Goal: Complete application form: Complete application form

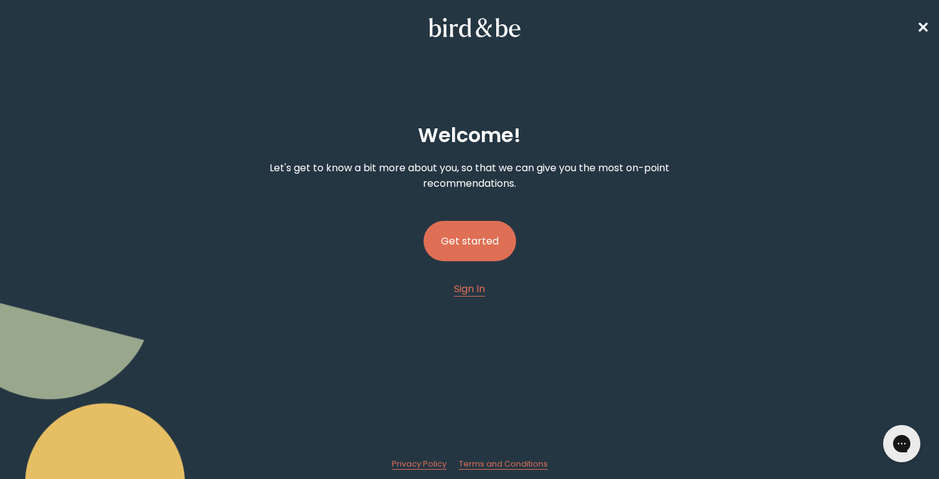
click at [463, 256] on button "Get started" at bounding box center [470, 241] width 93 height 40
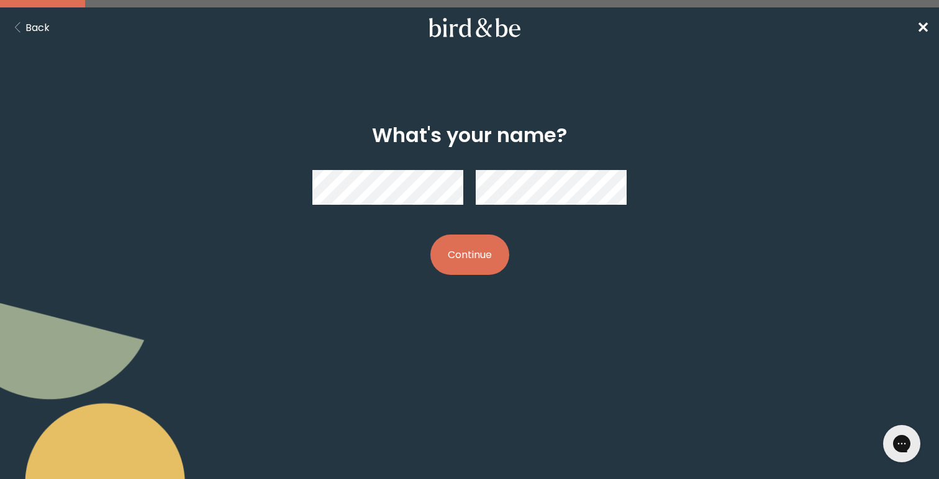
click at [463, 258] on button "Continue" at bounding box center [469, 255] width 79 height 40
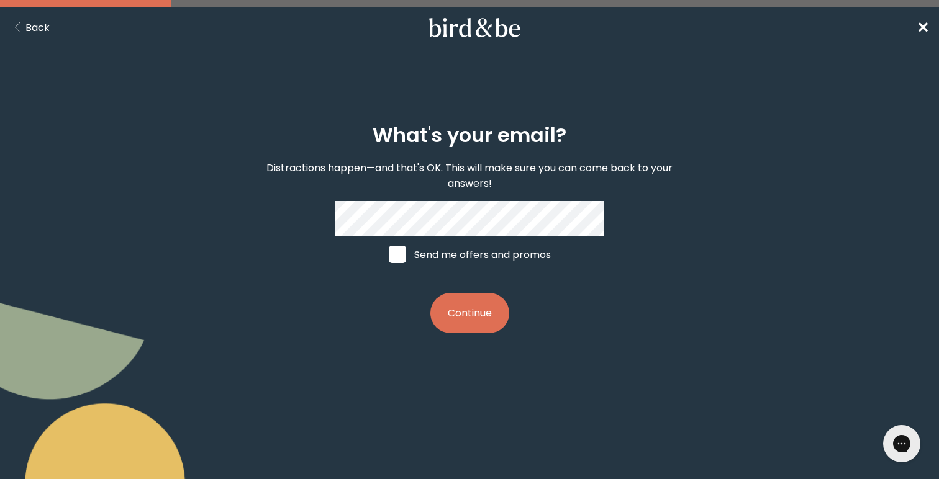
click at [468, 308] on button "Continue" at bounding box center [469, 313] width 79 height 40
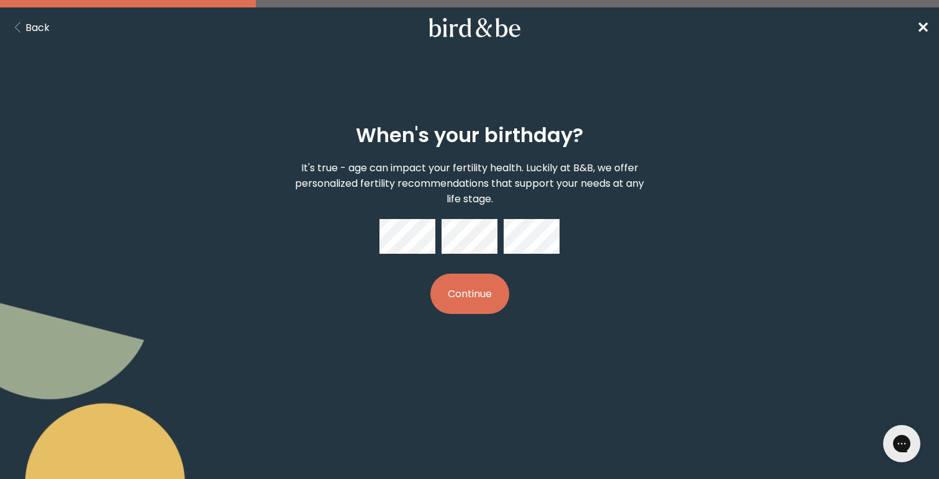
click at [483, 276] on button "Continue" at bounding box center [469, 294] width 79 height 40
click at [507, 279] on div "When's your birthday? It's true - age can impact your fertility health. Luckily…" at bounding box center [470, 219] width 450 height 230
click at [487, 291] on button "Continue" at bounding box center [469, 294] width 79 height 40
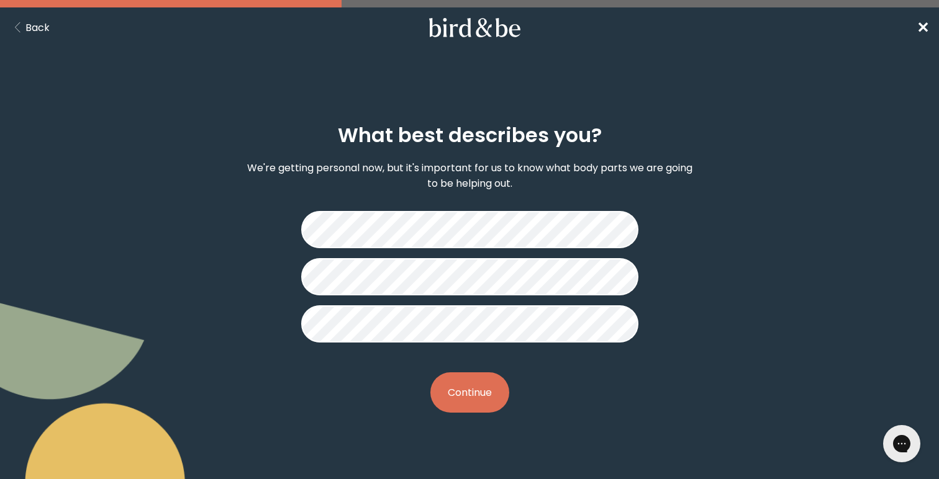
click at [459, 386] on button "Continue" at bounding box center [469, 393] width 79 height 40
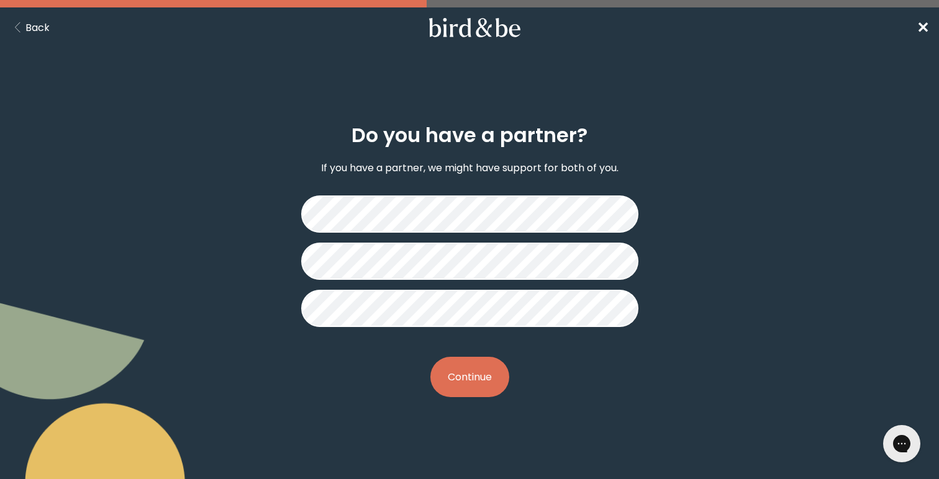
click at [459, 386] on button "Continue" at bounding box center [469, 377] width 79 height 40
click at [479, 372] on button "Continue" at bounding box center [469, 377] width 79 height 40
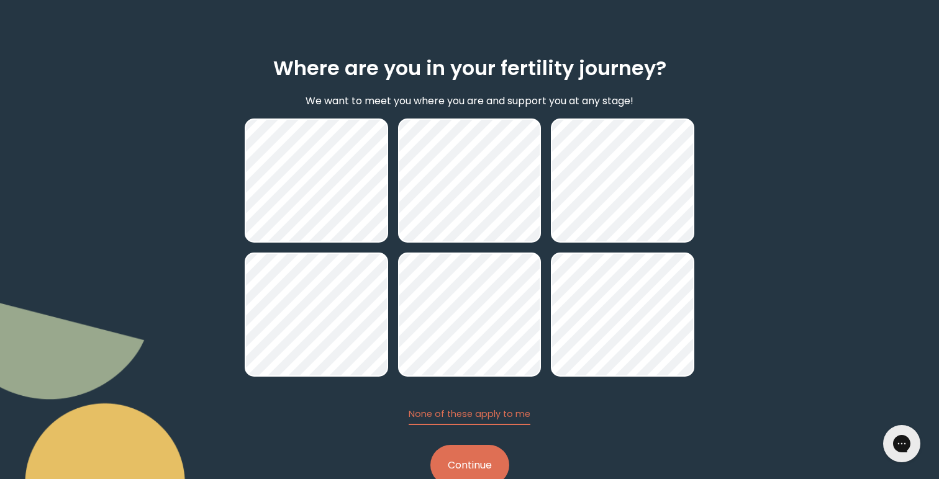
scroll to position [102, 0]
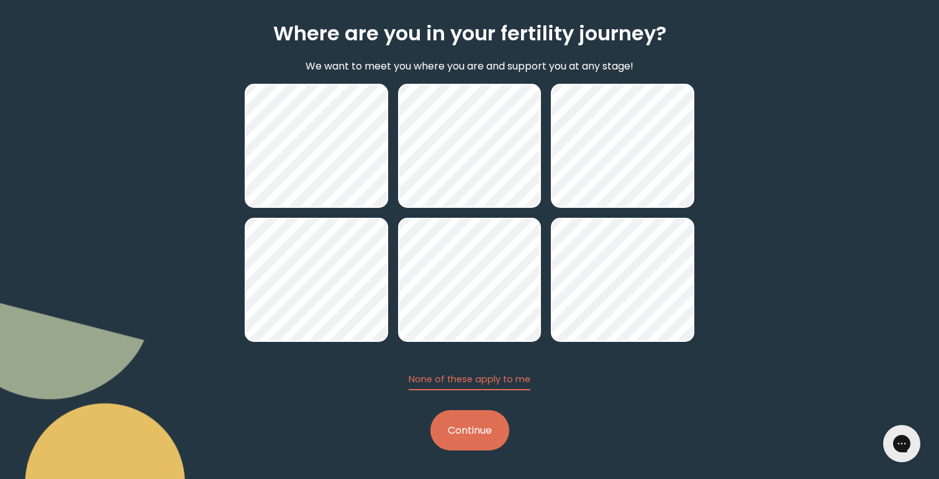
click at [452, 445] on button "Continue" at bounding box center [469, 431] width 79 height 40
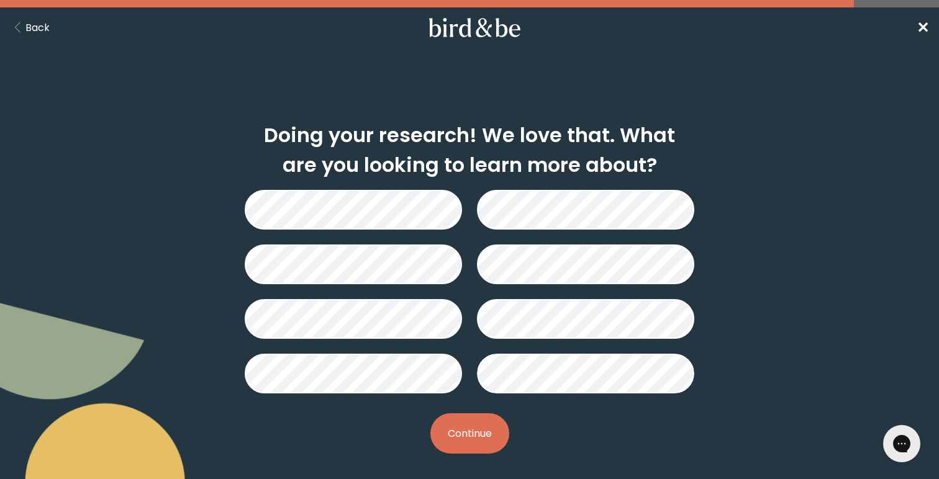
click at [469, 429] on button "Continue" at bounding box center [469, 434] width 79 height 40
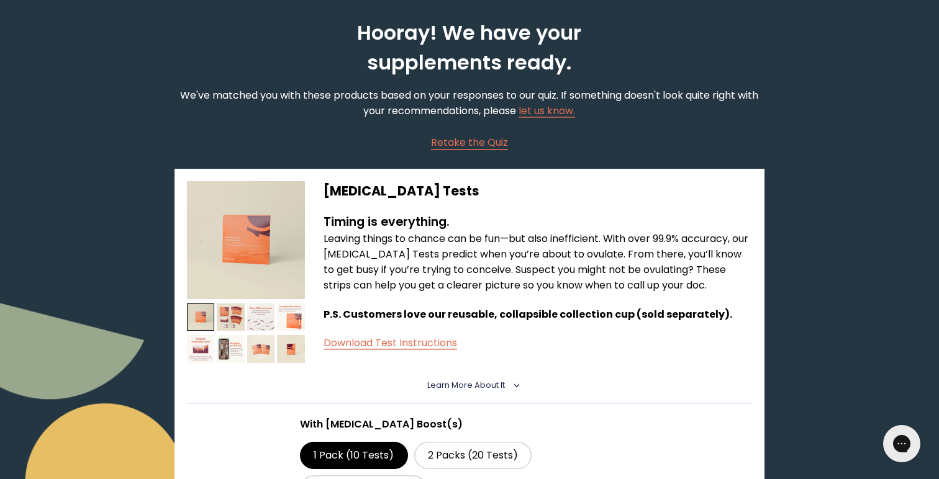
scroll to position [107, 0]
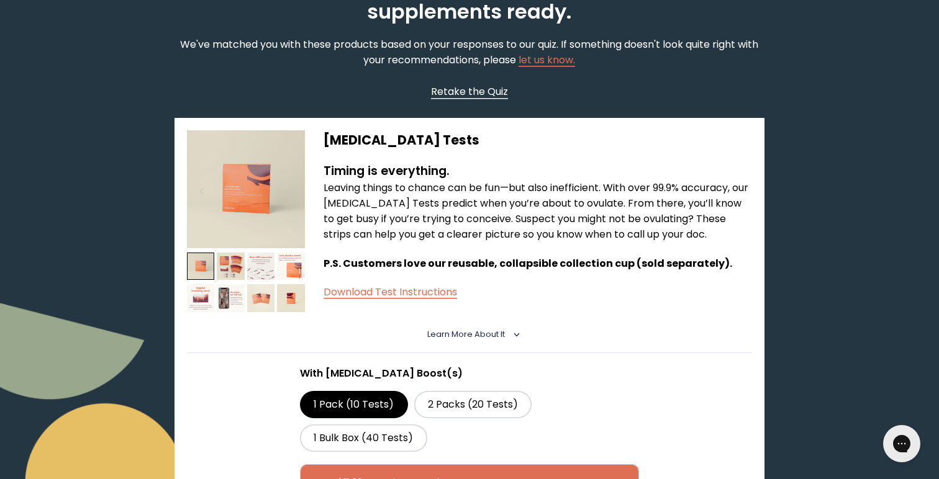
click at [474, 84] on span "Retake the Quiz" at bounding box center [469, 91] width 77 height 14
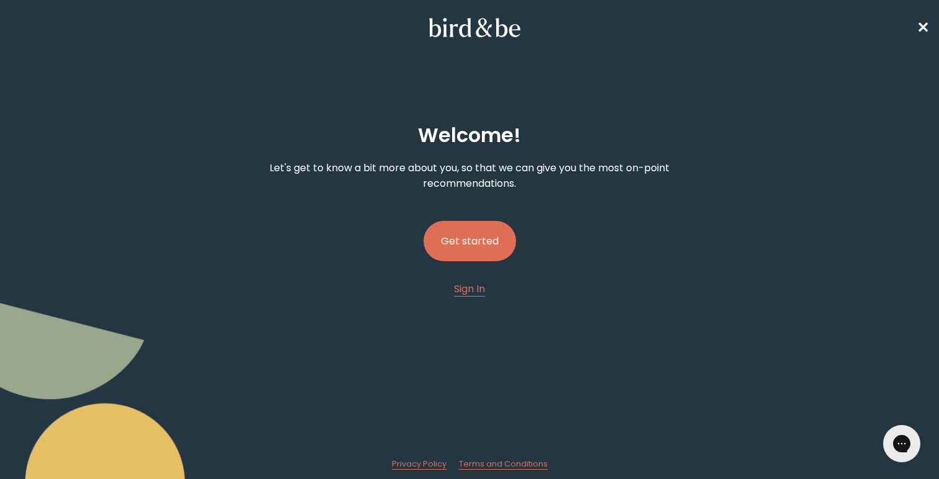
click at [478, 248] on button "Get started" at bounding box center [470, 241] width 93 height 40
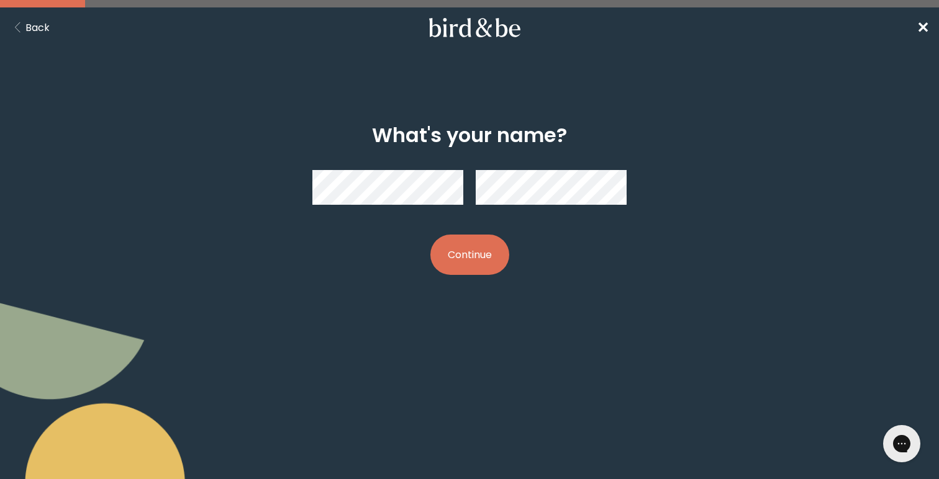
click at [483, 253] on button "Continue" at bounding box center [469, 255] width 79 height 40
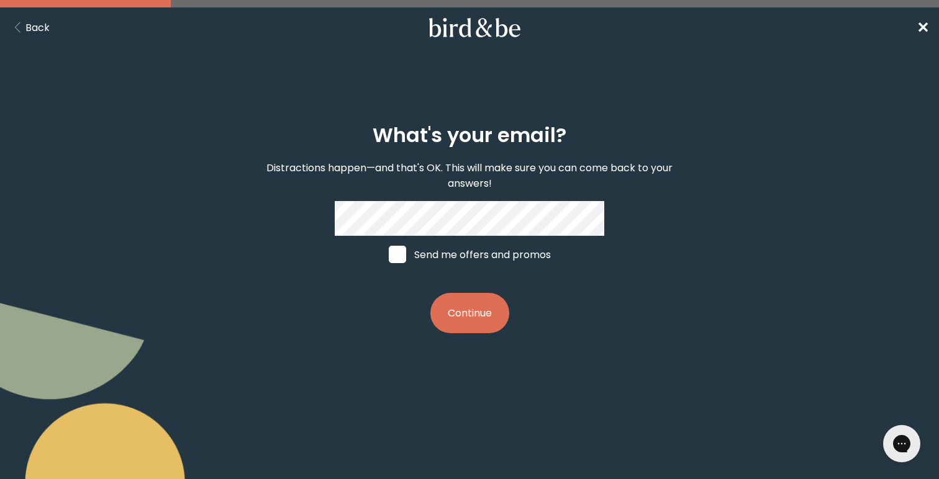
click at [463, 312] on button "Continue" at bounding box center [469, 313] width 79 height 40
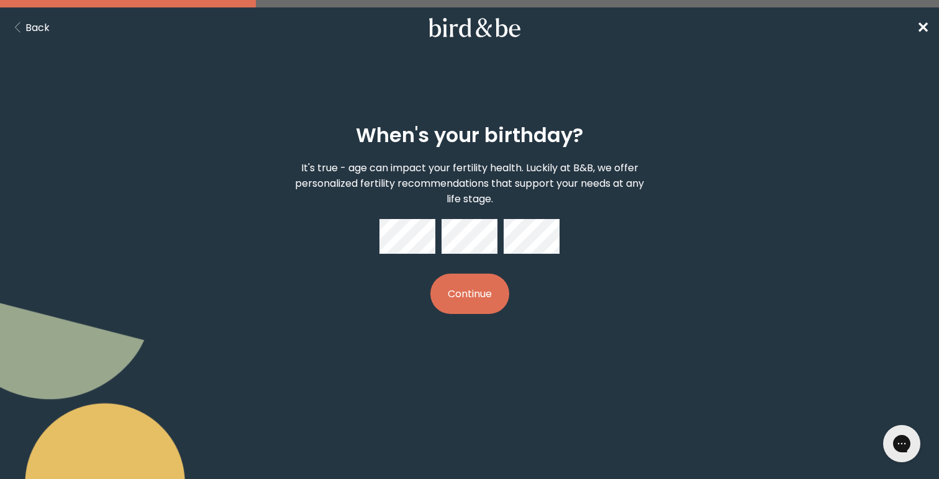
click at [44, 30] on button "Back" at bounding box center [30, 28] width 40 height 16
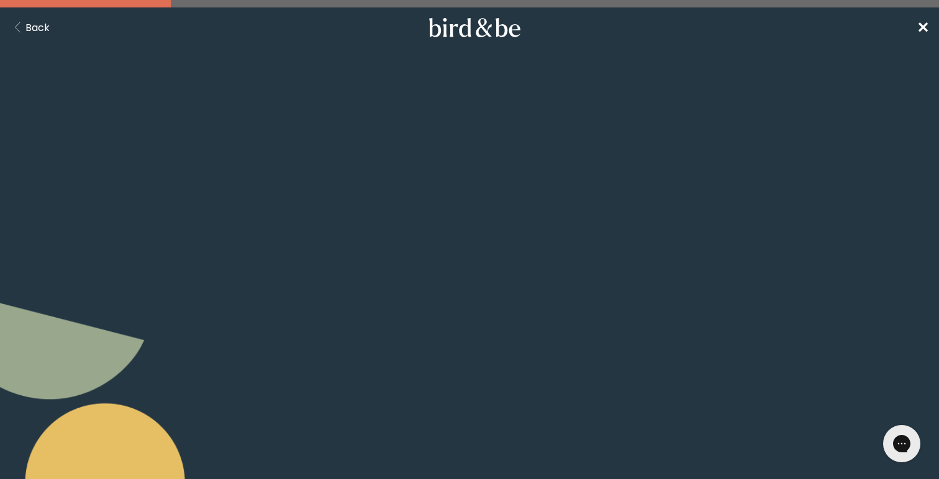
click at [44, 30] on button "Back" at bounding box center [30, 28] width 40 height 16
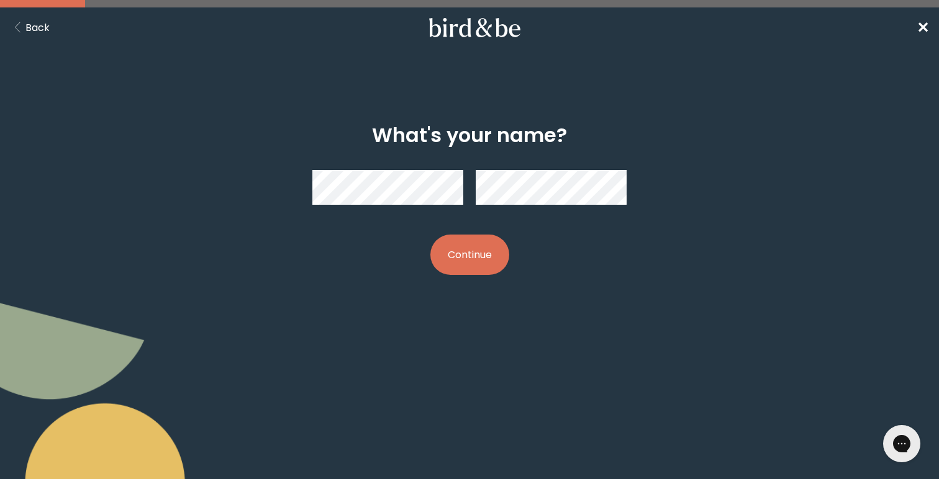
click at [459, 252] on button "Continue" at bounding box center [469, 255] width 79 height 40
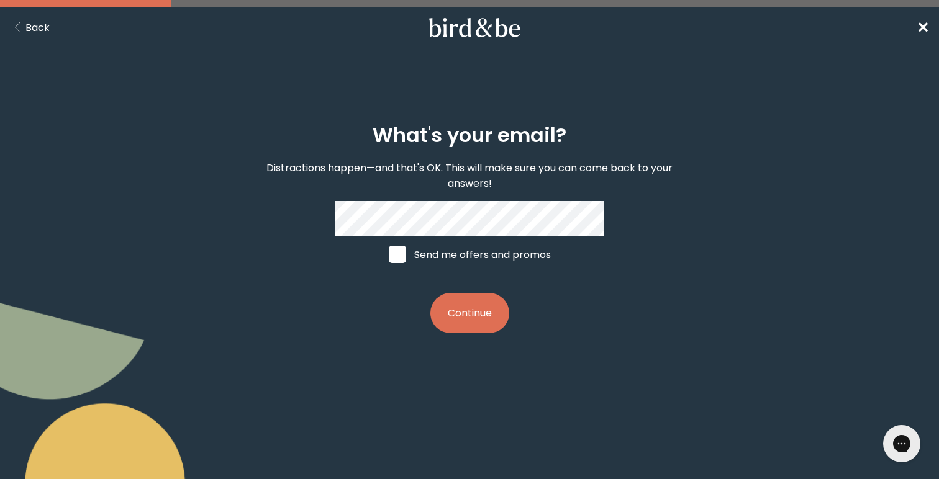
click at [465, 326] on button "Continue" at bounding box center [469, 313] width 79 height 40
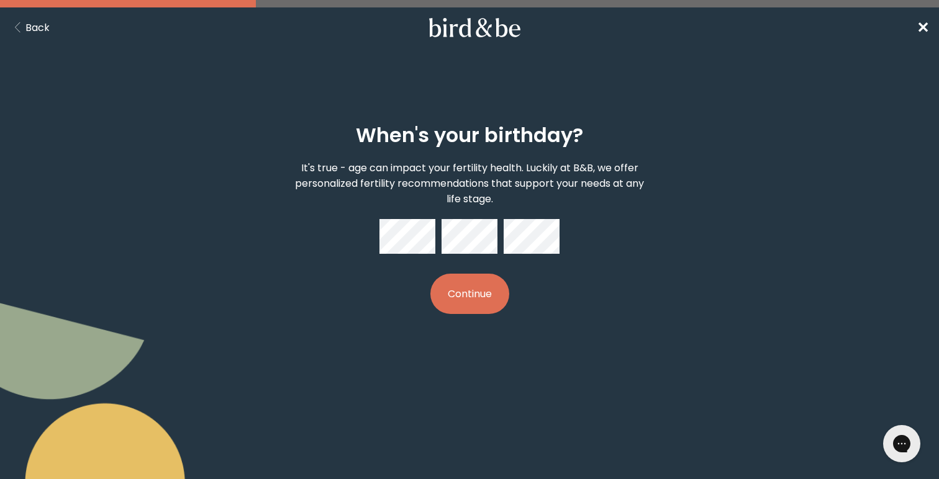
click at [489, 293] on button "Continue" at bounding box center [469, 294] width 79 height 40
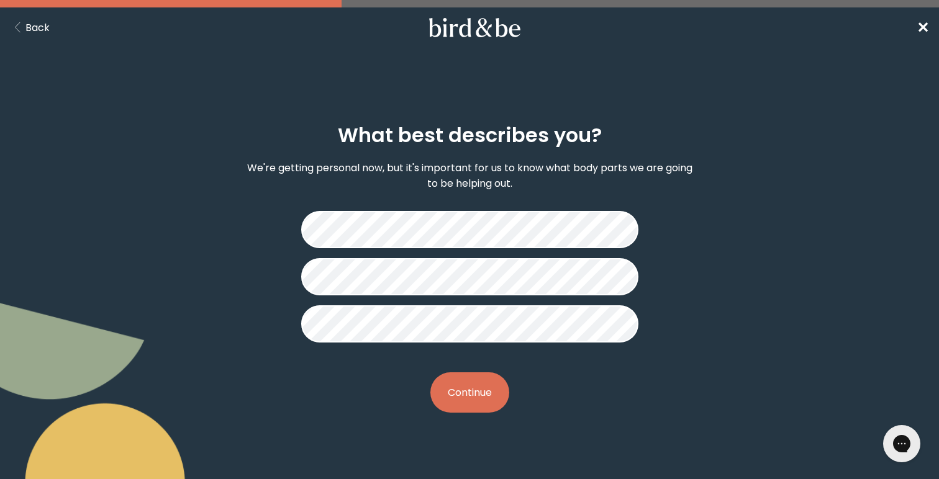
click at [470, 177] on p "We're getting personal now, but it's important for us to know what body parts w…" at bounding box center [470, 175] width 450 height 31
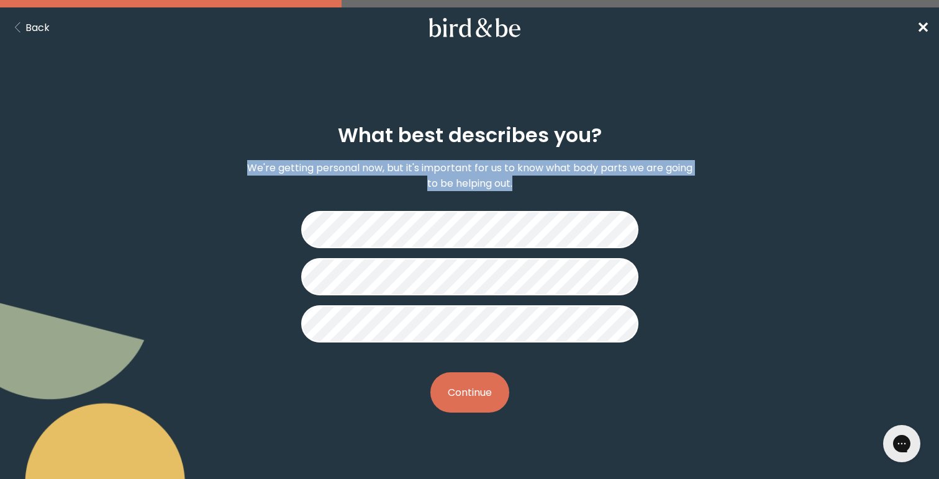
click at [473, 404] on button "Continue" at bounding box center [469, 393] width 79 height 40
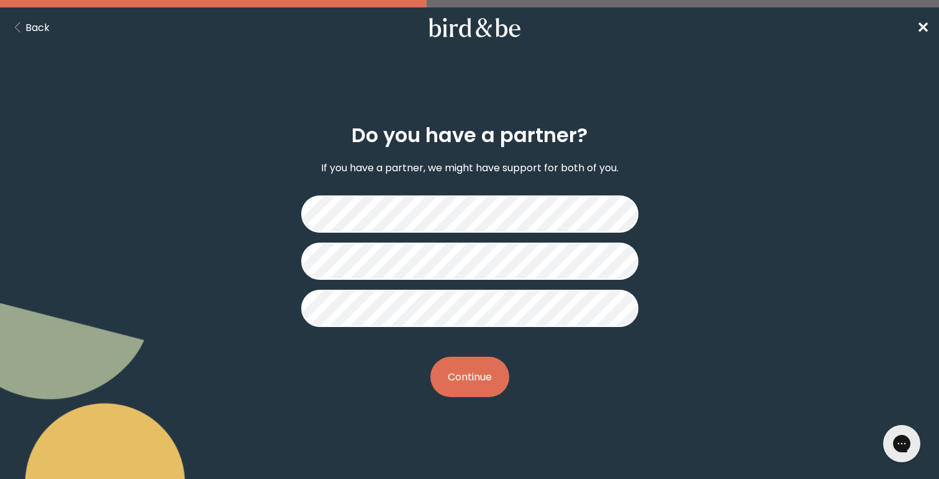
click at [542, 163] on p "If you have a partner, we might have support for both of you." at bounding box center [469, 168] width 297 height 16
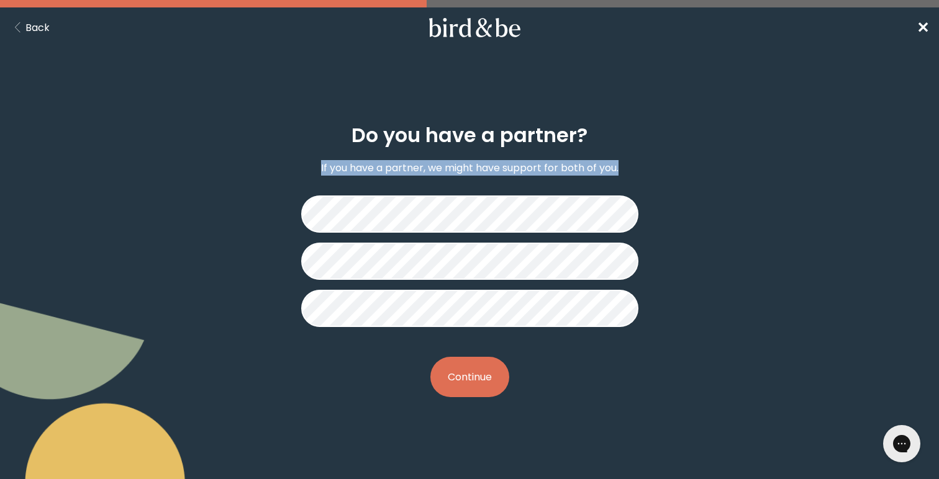
copy p "If you have a partner, we might have support for both of you."
click at [476, 386] on button "Continue" at bounding box center [469, 377] width 79 height 40
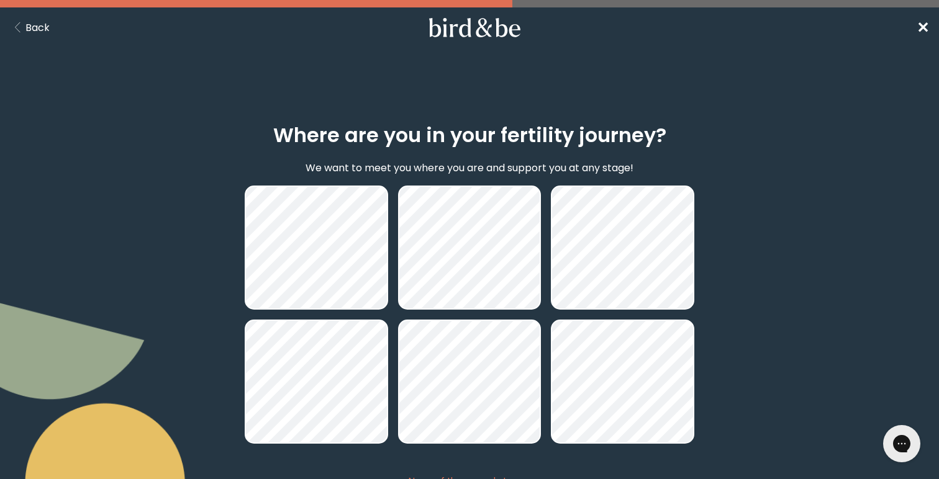
click at [558, 163] on p "We want to meet you where you are and support you at any stage!" at bounding box center [470, 168] width 328 height 16
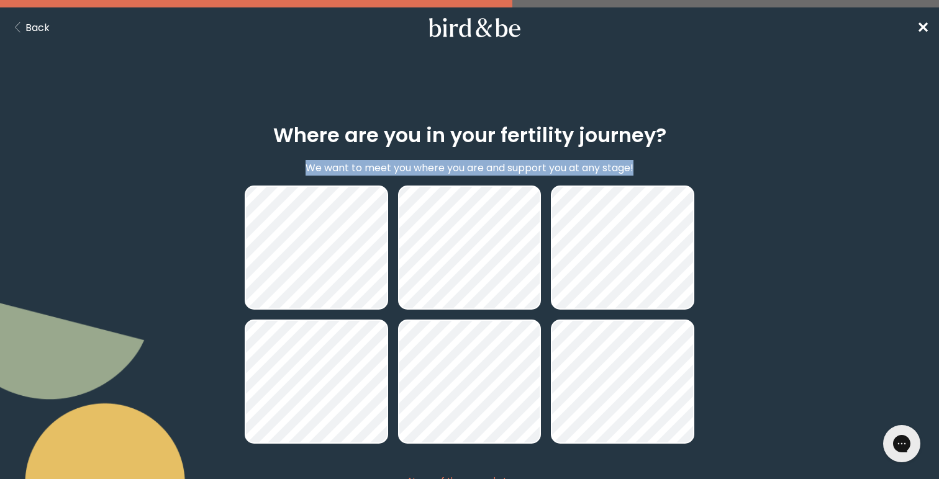
click at [52, 25] on nav "Back ✕" at bounding box center [469, 27] width 939 height 40
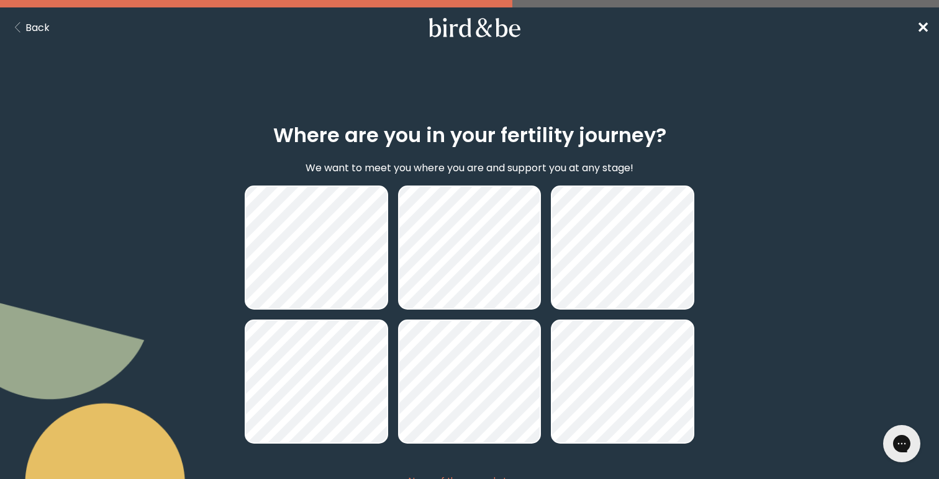
click at [43, 27] on button "Back" at bounding box center [30, 28] width 40 height 16
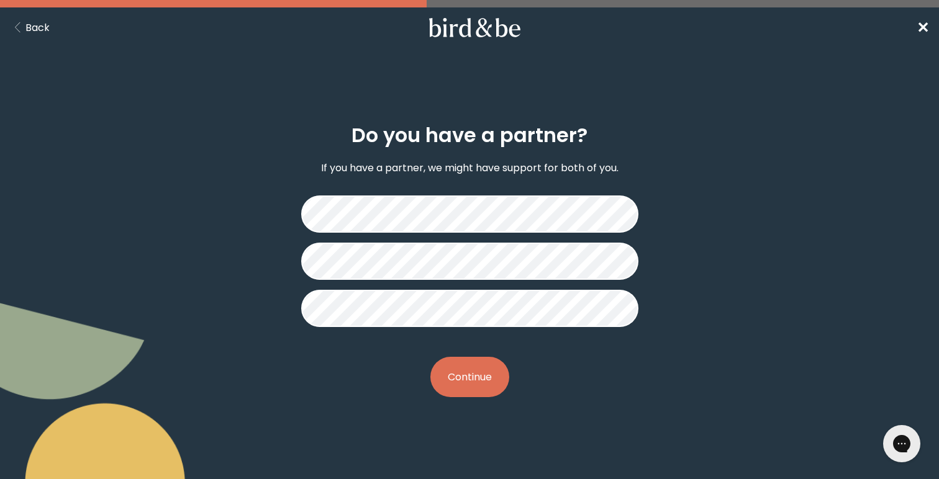
click at [386, 169] on p "If you have a partner, we might have support for both of you." at bounding box center [469, 168] width 297 height 16
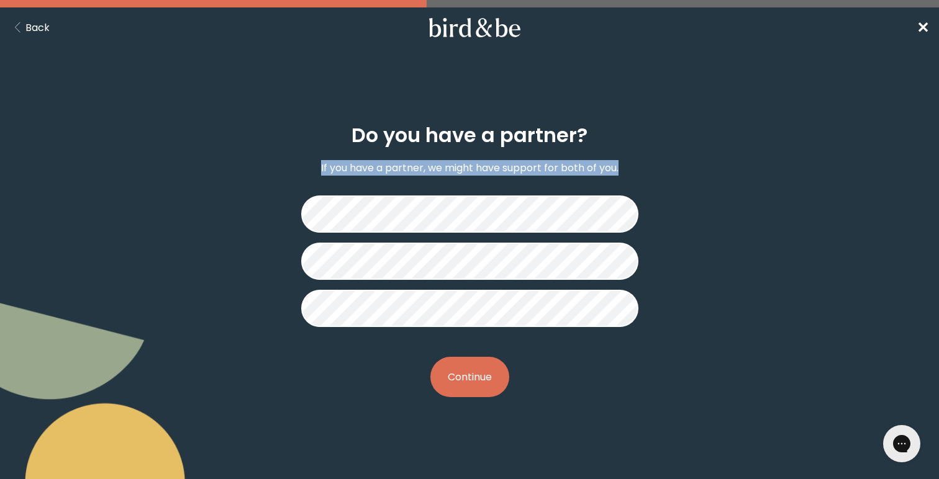
copy p "If you have a partner, we might have support for both of you."
click at [463, 362] on button "Continue" at bounding box center [469, 377] width 79 height 40
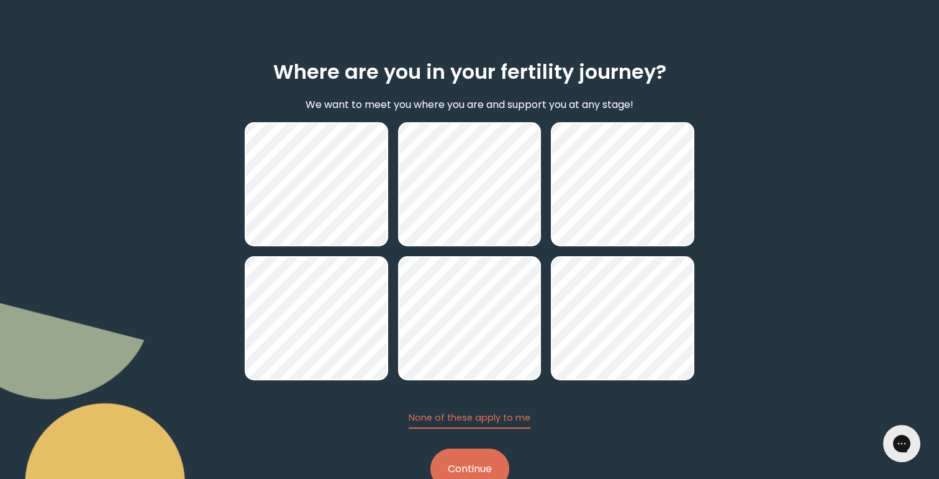
scroll to position [102, 0]
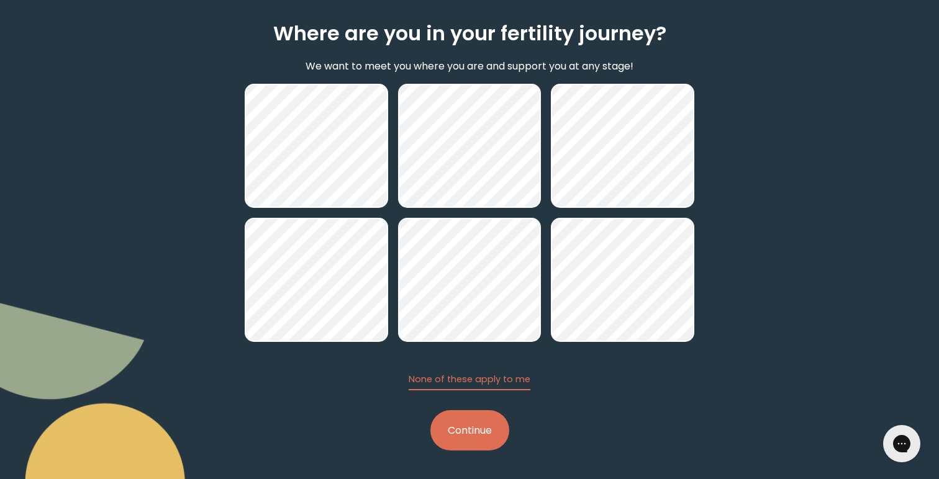
click at [458, 422] on button "Continue" at bounding box center [469, 431] width 79 height 40
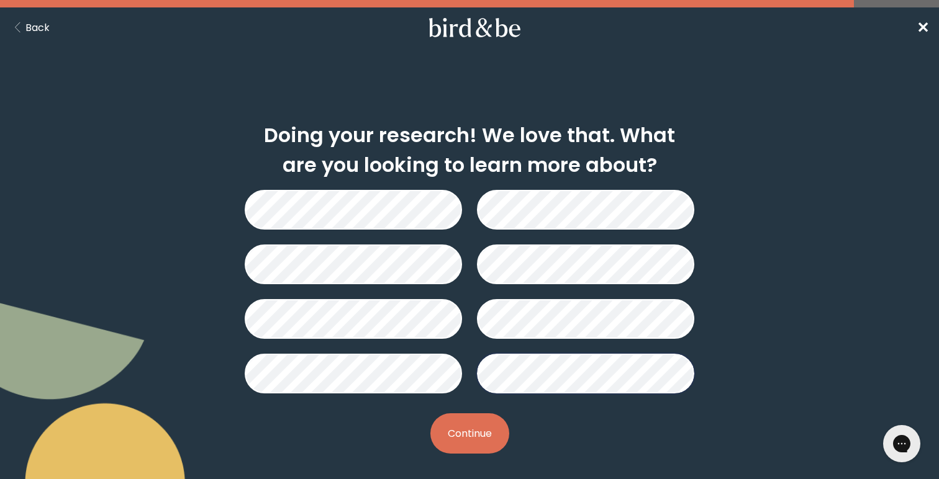
click at [41, 27] on button "Back" at bounding box center [30, 28] width 40 height 16
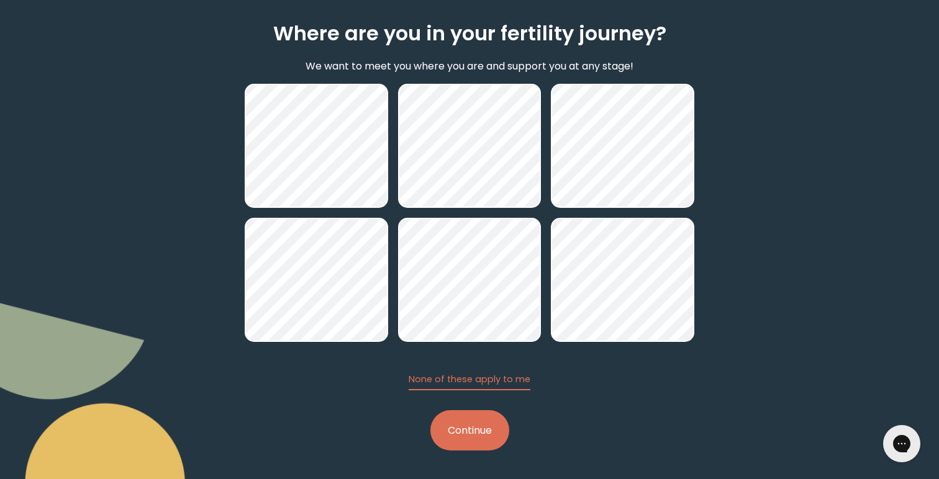
click at [489, 420] on button "Continue" at bounding box center [469, 431] width 79 height 40
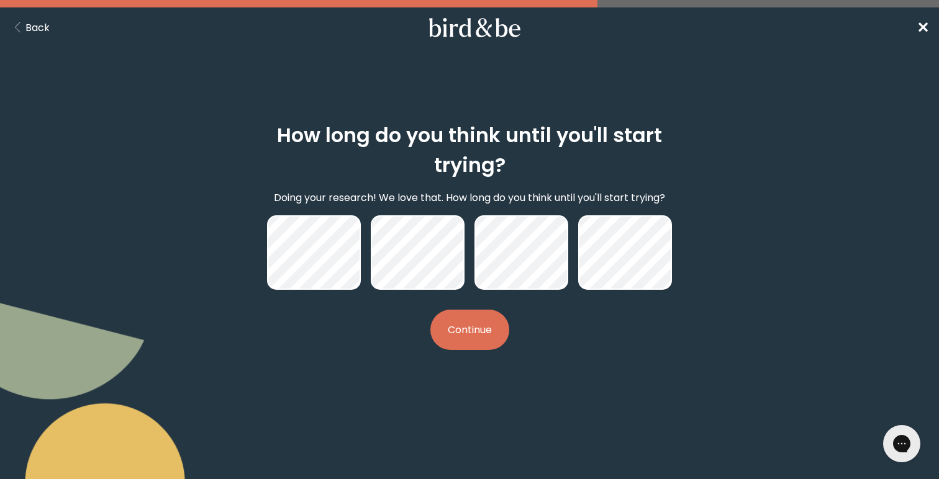
click at [312, 202] on p "Doing your research! We love that. How long do you think until you'll start try…" at bounding box center [469, 198] width 391 height 16
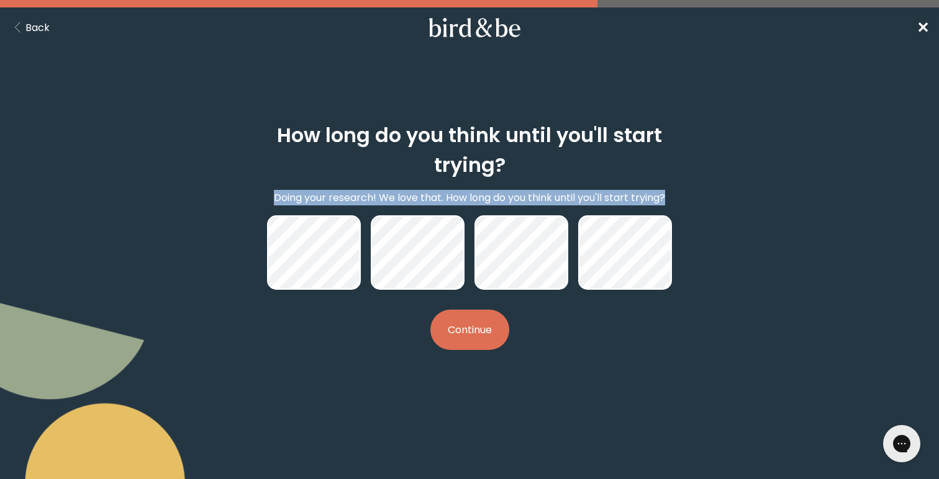
click at [29, 22] on button "Back" at bounding box center [30, 28] width 40 height 16
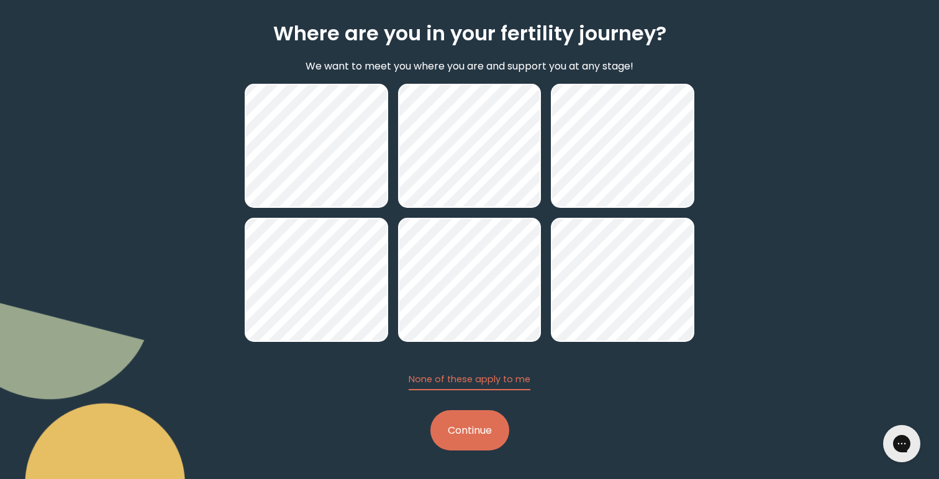
click at [479, 431] on button "Continue" at bounding box center [469, 431] width 79 height 40
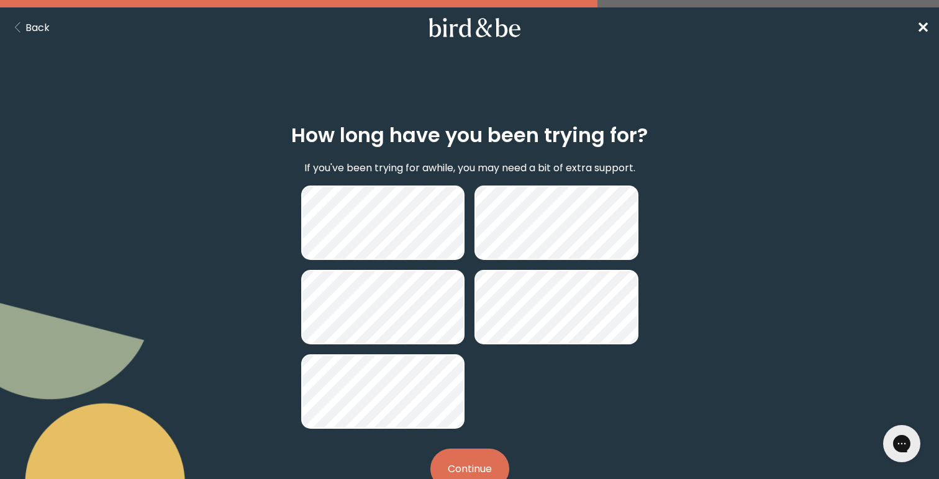
click at [422, 167] on p "If you've been trying for awhile, you may need a bit of extra support." at bounding box center [469, 168] width 331 height 16
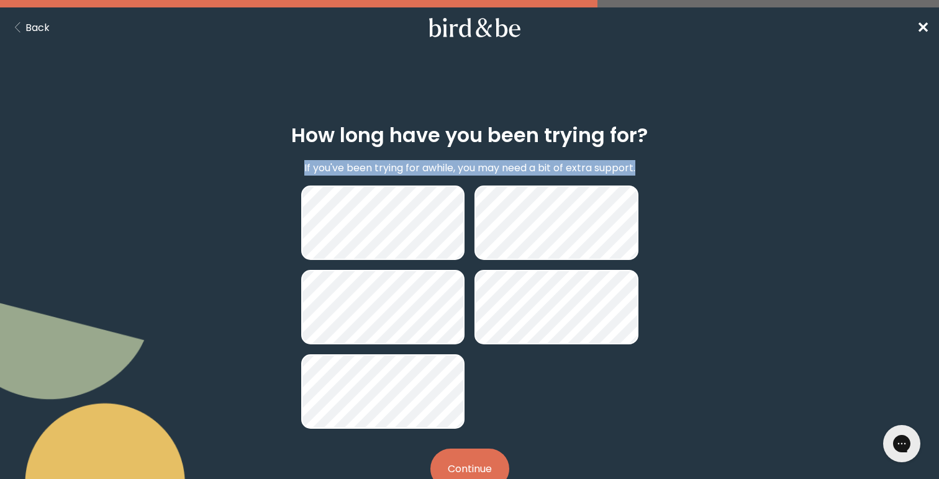
click at [31, 27] on button "Back" at bounding box center [30, 28] width 40 height 16
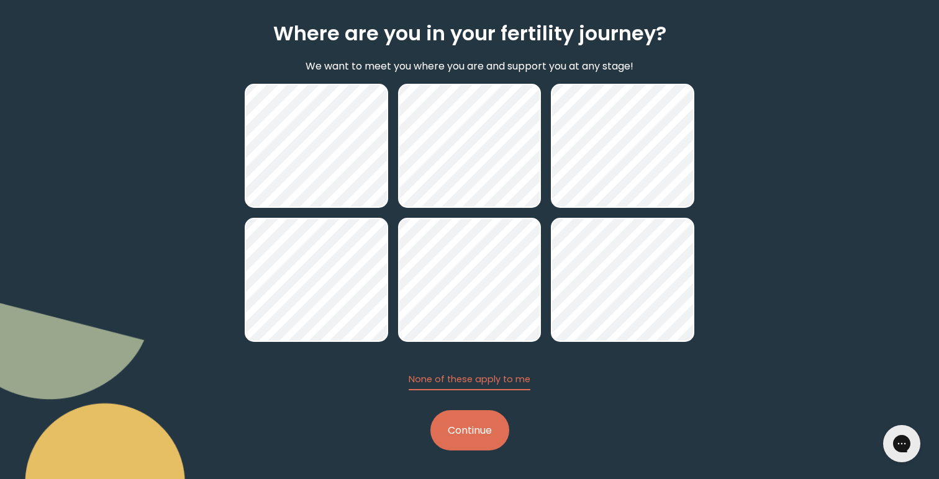
click at [486, 445] on button "Continue" at bounding box center [469, 431] width 79 height 40
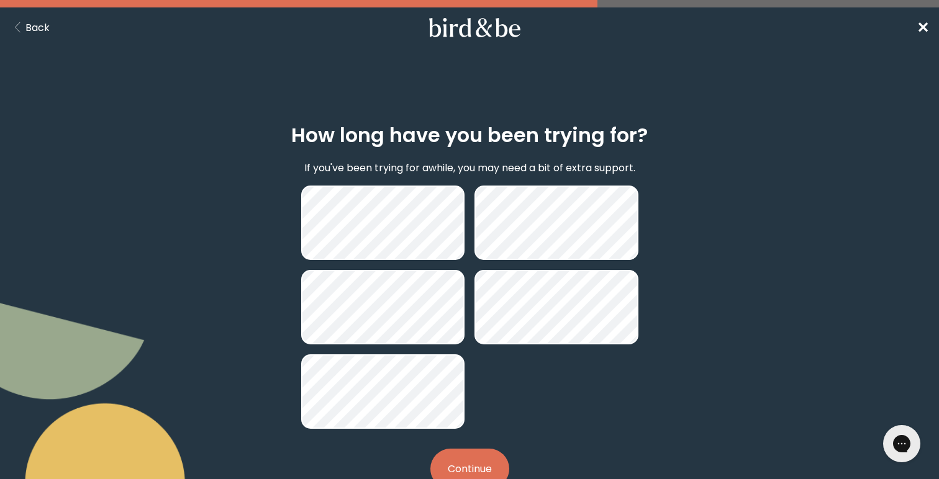
click at [35, 26] on button "Back" at bounding box center [30, 28] width 40 height 16
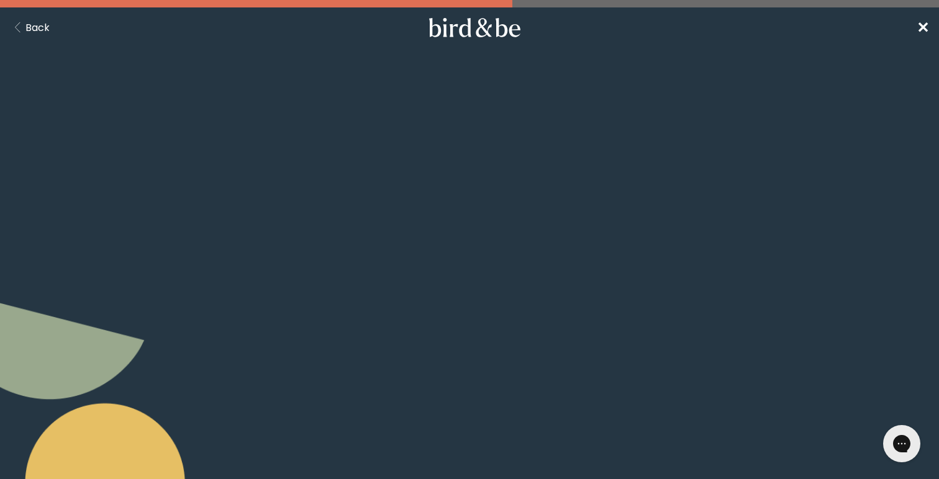
scroll to position [102, 0]
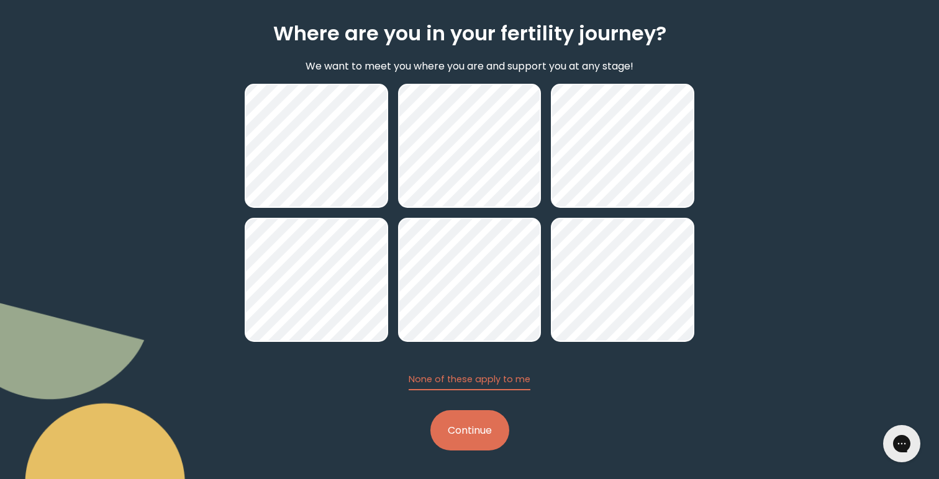
click at [484, 441] on button "Continue" at bounding box center [469, 431] width 79 height 40
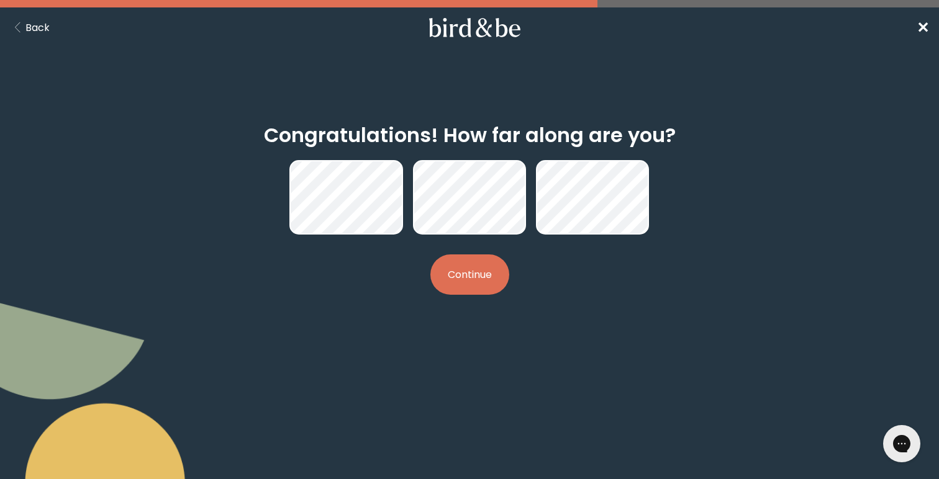
click at [32, 28] on button "Back" at bounding box center [30, 28] width 40 height 16
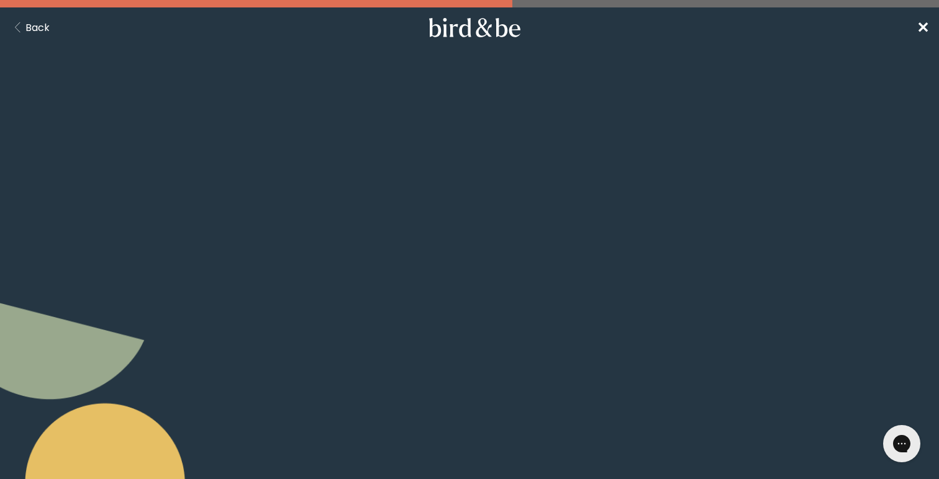
scroll to position [102, 0]
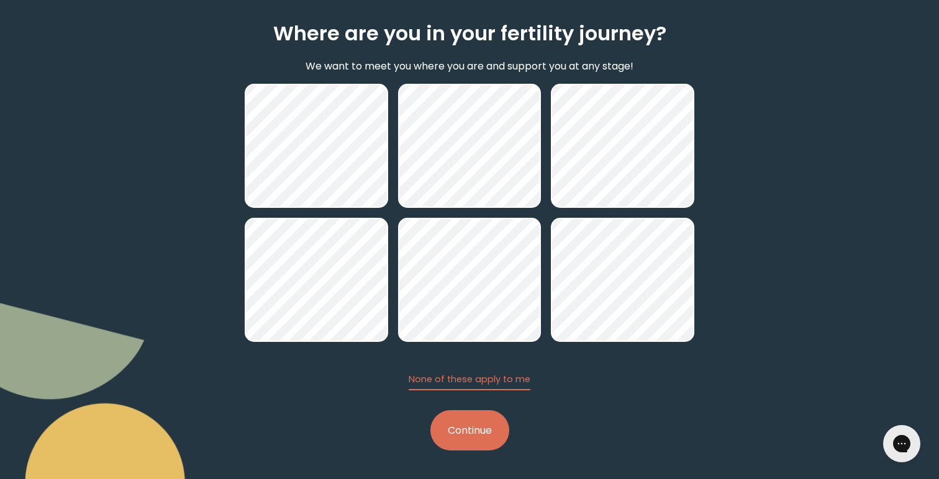
click at [456, 420] on button "Continue" at bounding box center [469, 431] width 79 height 40
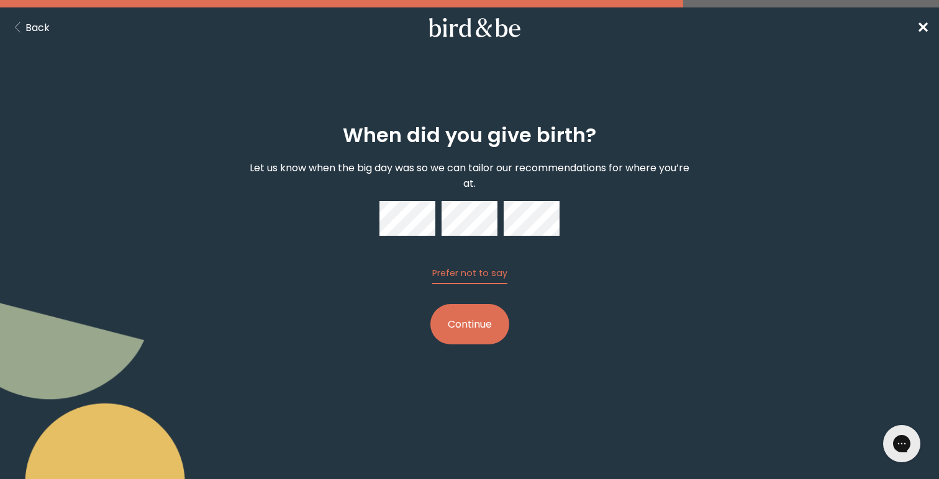
click at [518, 165] on p "Let us know when the big day was so we can tailor our recommendations for where…" at bounding box center [470, 175] width 450 height 31
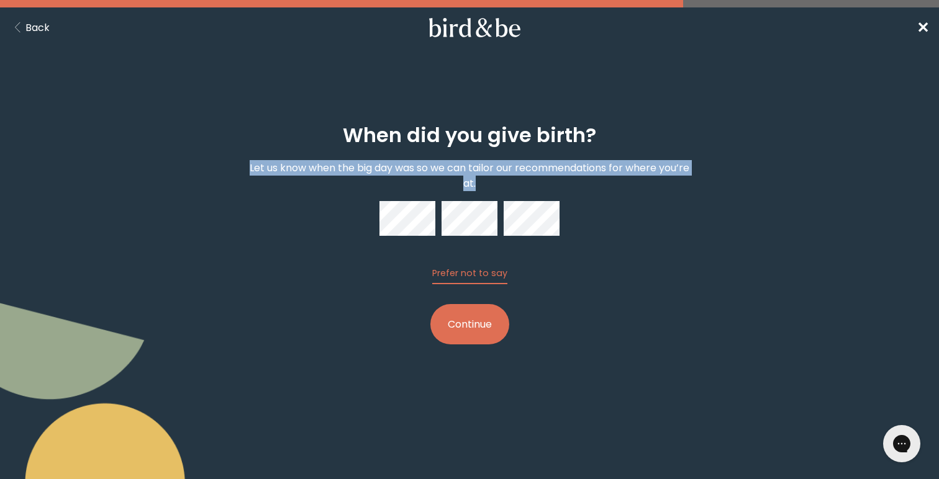
copy p "Let us know when the big day was so we can tailor our recommendations for where…"
